Goal: Task Accomplishment & Management: Manage account settings

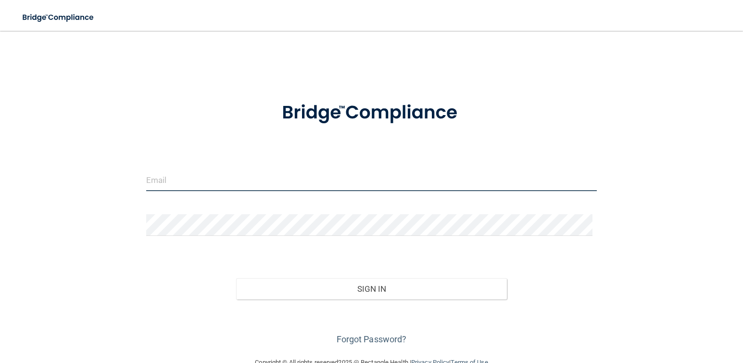
click at [186, 181] on input "email" at bounding box center [371, 180] width 451 height 22
type input "[EMAIL_ADDRESS][DOMAIN_NAME]"
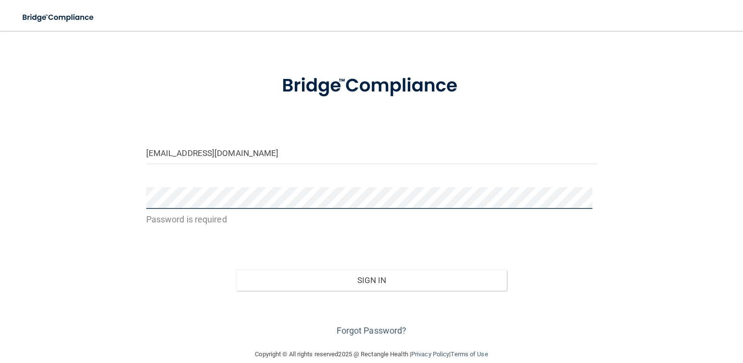
scroll to position [41, 0]
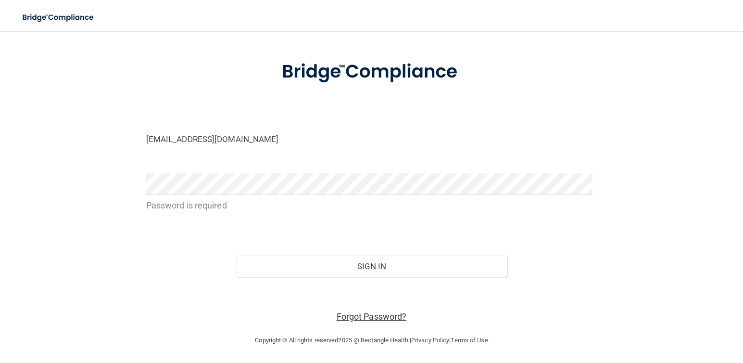
click at [340, 318] on link "Forgot Password?" at bounding box center [372, 316] width 70 height 10
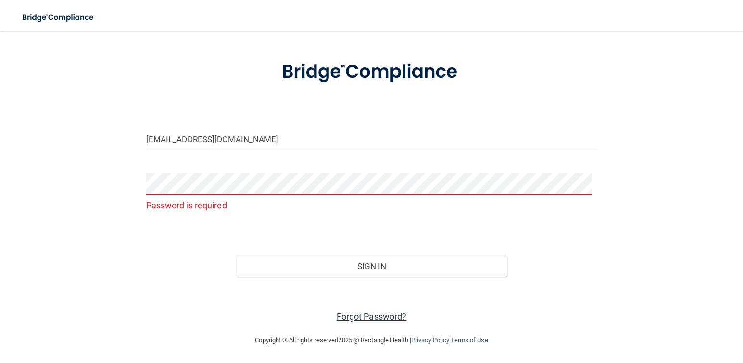
scroll to position [46, 0]
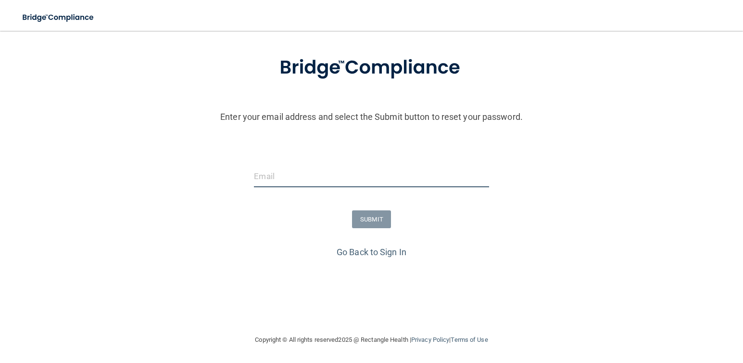
click at [319, 174] on input "email" at bounding box center [371, 176] width 235 height 22
type input "[EMAIL_ADDRESS][DOMAIN_NAME]"
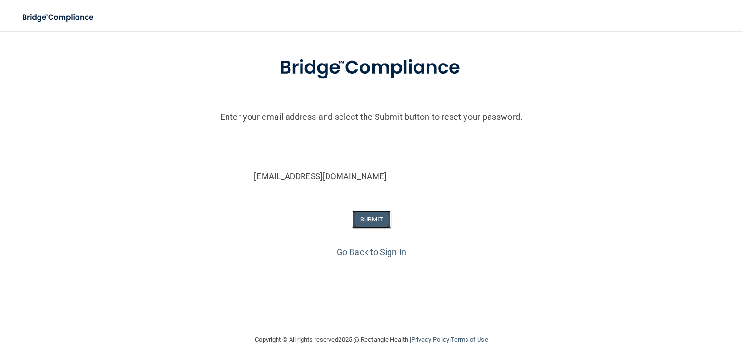
click at [381, 222] on button "SUBMIT" at bounding box center [371, 219] width 39 height 18
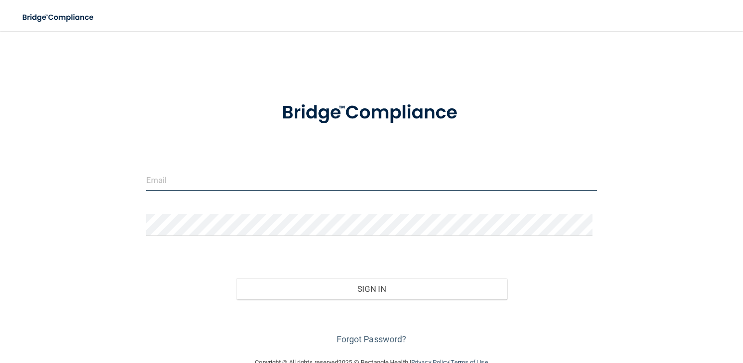
click at [239, 178] on input "email" at bounding box center [371, 180] width 451 height 22
type input "[EMAIL_ADDRESS][DOMAIN_NAME]"
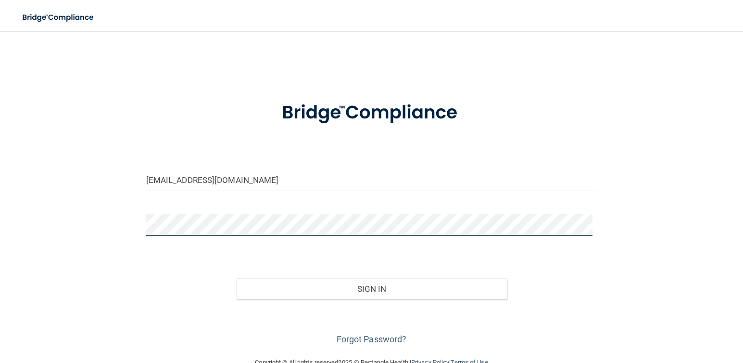
click at [236, 278] on button "Sign In" at bounding box center [371, 288] width 271 height 21
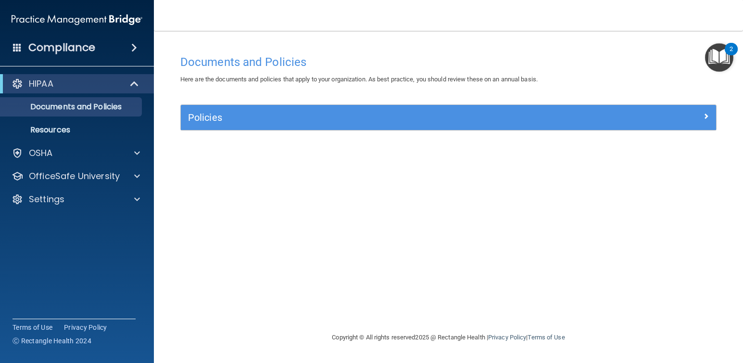
click at [95, 93] on div "HIPAA" at bounding box center [77, 83] width 154 height 19
click at [110, 107] on p "Documents and Policies" at bounding box center [71, 107] width 131 height 10
click at [362, 126] on div "Policies" at bounding box center [448, 117] width 535 height 25
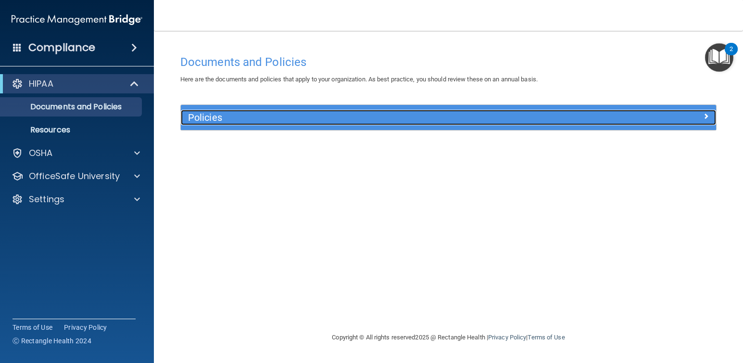
click at [363, 114] on h5 "Policies" at bounding box center [381, 117] width 387 height 11
